Goal: Task Accomplishment & Management: Manage account settings

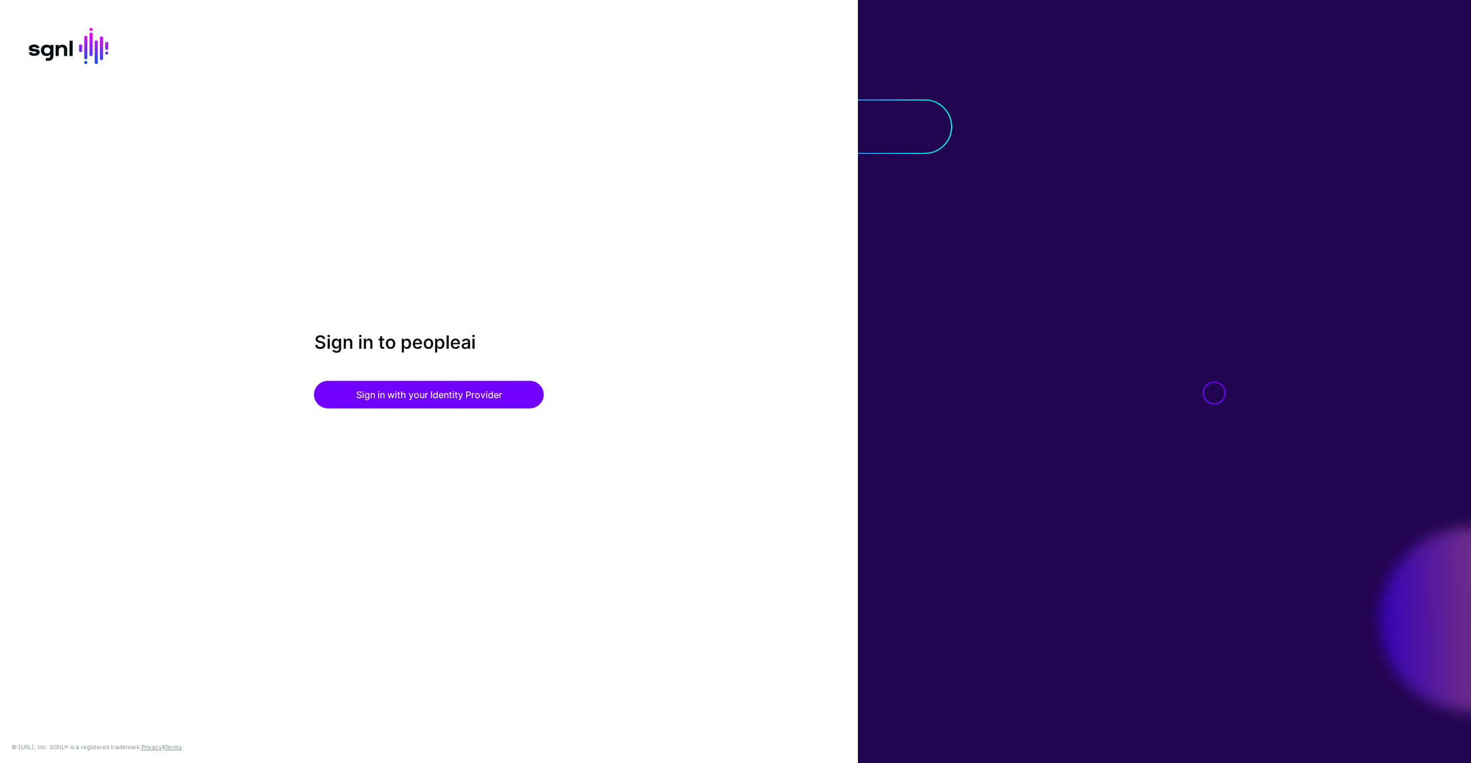
click at [922, 225] on div at bounding box center [1164, 381] width 613 height 763
click at [445, 395] on button "Sign in with your Identity Provider" at bounding box center [429, 395] width 230 height 28
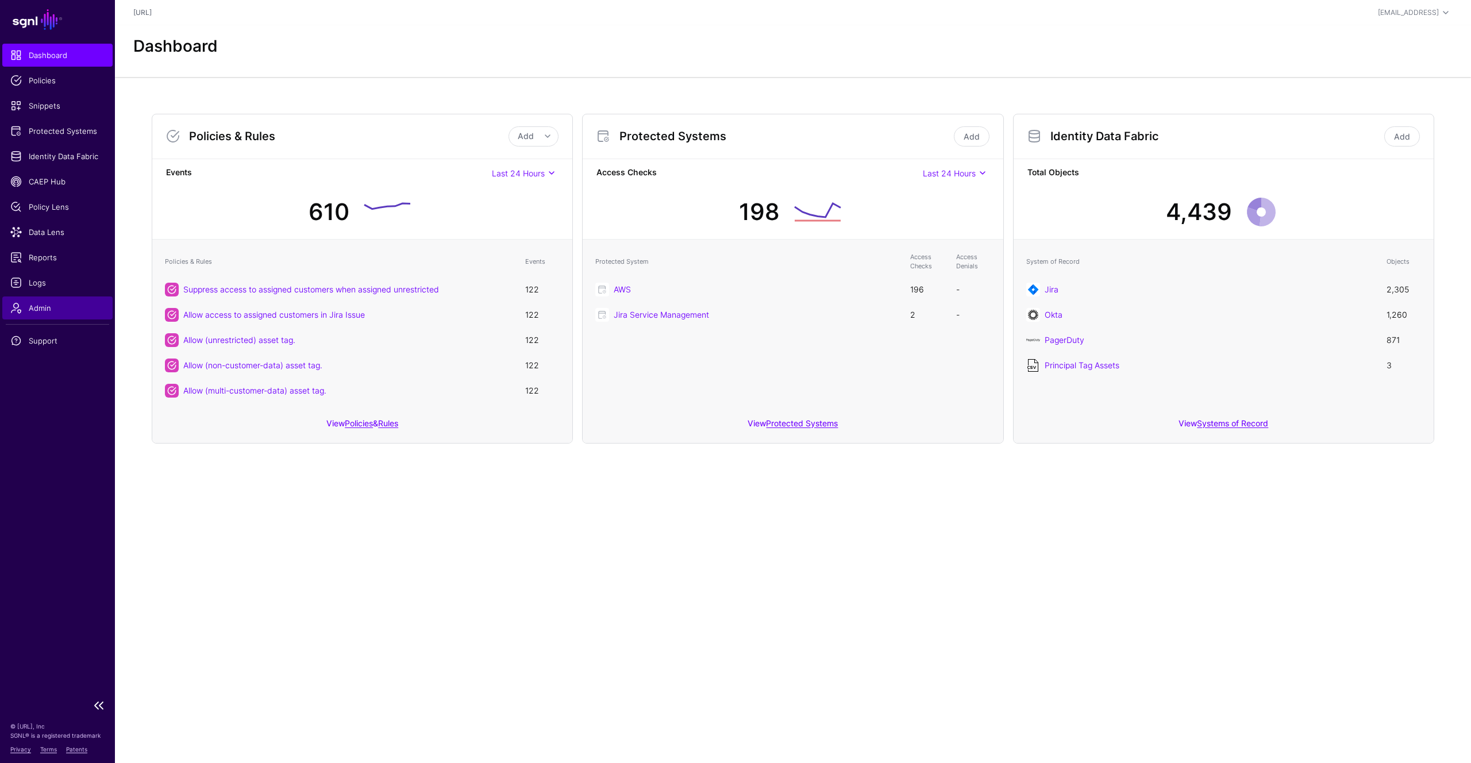
click at [41, 303] on span "Admin" at bounding box center [57, 307] width 94 height 11
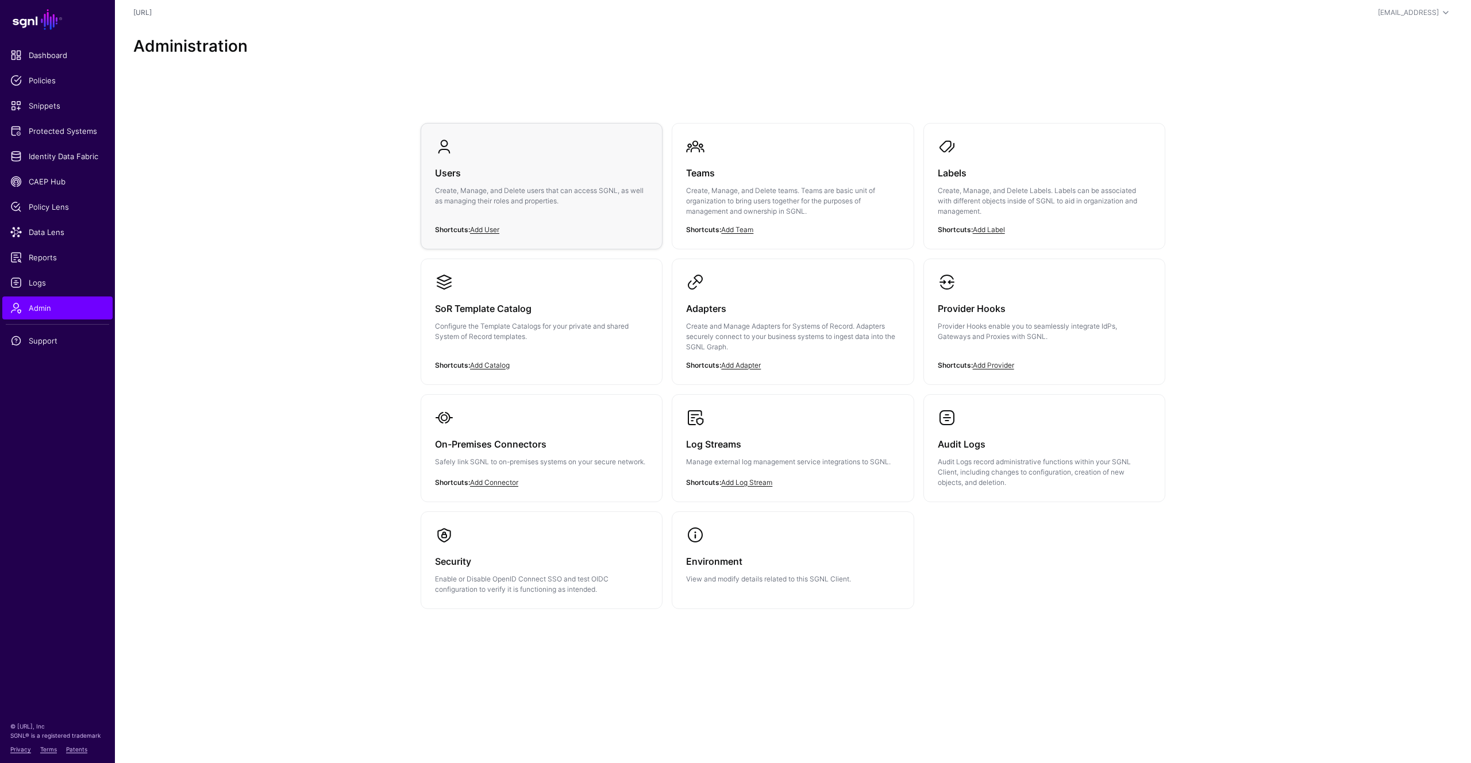
click at [443, 171] on h3 "Users" at bounding box center [541, 173] width 213 height 16
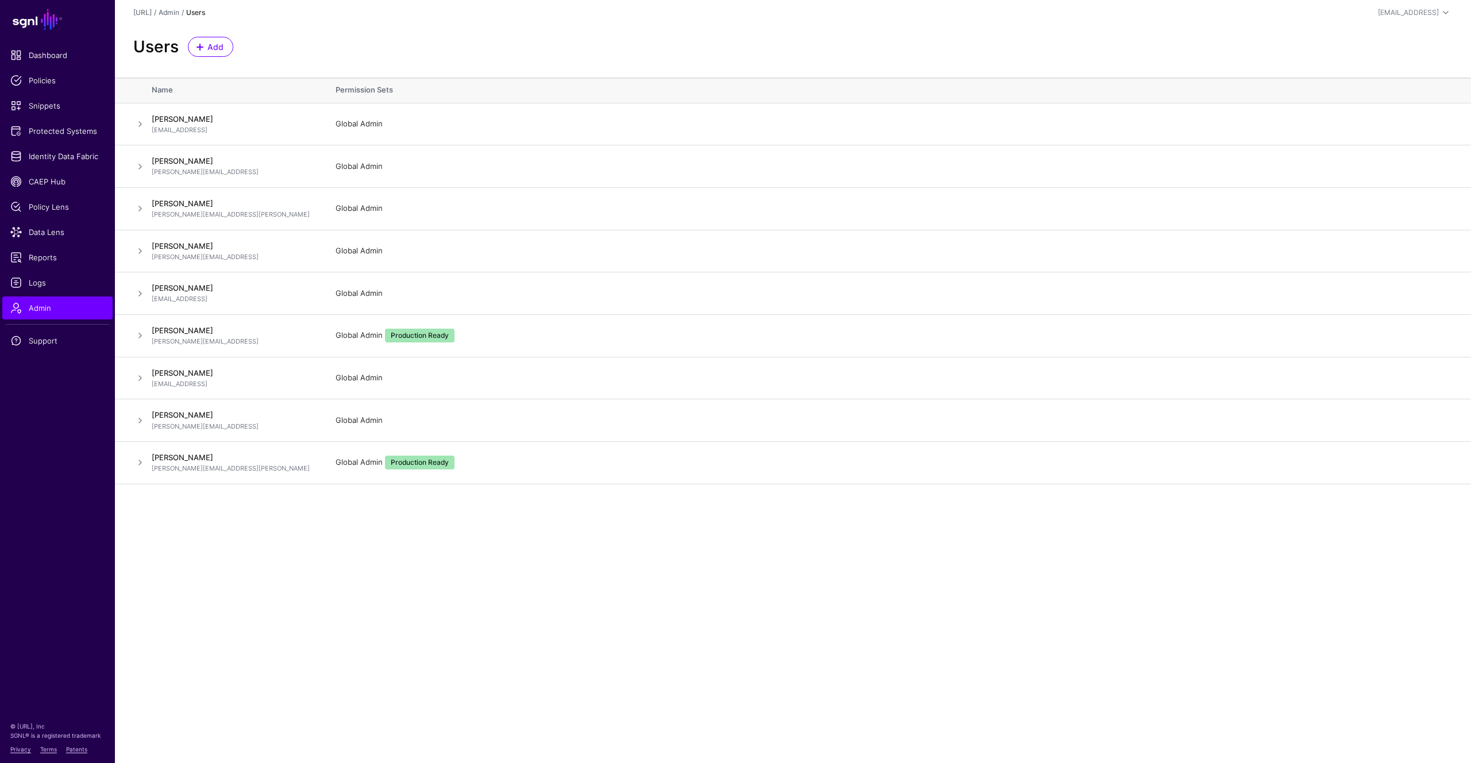
click at [392, 548] on main "SGNL Dashboard Policies Snippets Protected Systems Identity Data Fabric CAEP Hu…" at bounding box center [735, 381] width 1471 height 763
click at [377, 589] on main "SGNL Dashboard Policies Snippets Protected Systems Identity Data Fabric CAEP Hu…" at bounding box center [735, 381] width 1471 height 763
click at [232, 598] on main "SGNL Dashboard Policies Snippets Protected Systems Identity Data Fabric CAEP Hu…" at bounding box center [735, 381] width 1471 height 763
click at [334, 645] on main "SGNL Dashboard Policies Snippets Protected Systems Identity Data Fabric CAEP Hu…" at bounding box center [735, 381] width 1471 height 763
click at [912, 549] on main "SGNL Dashboard Policies Snippets Protected Systems Identity Data Fabric CAEP Hu…" at bounding box center [735, 381] width 1471 height 763
